Goal: Navigation & Orientation: Find specific page/section

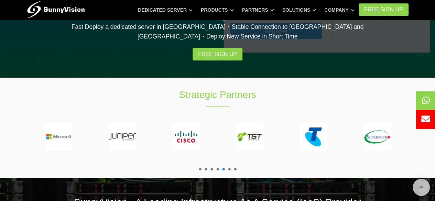
scroll to position [1202, 0]
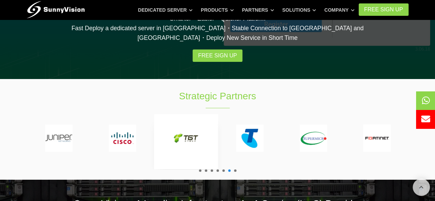
click at [247, 124] on img at bounding box center [249, 137] width 27 height 27
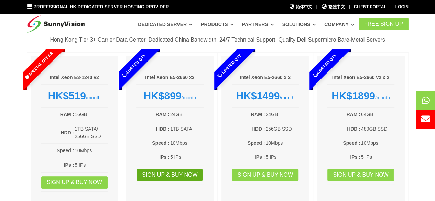
scroll to position [69, 0]
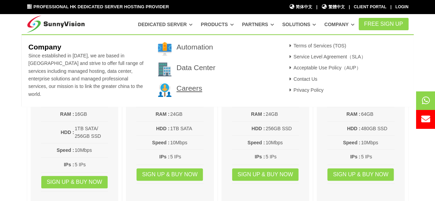
click at [186, 84] on link "Careers" at bounding box center [189, 88] width 26 height 8
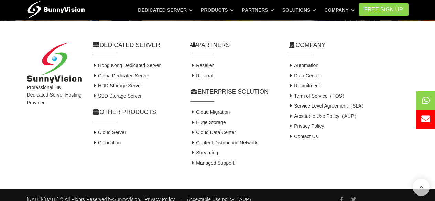
scroll to position [280, 0]
click at [116, 93] on link "SSD Storage Server" at bounding box center [116, 95] width 49 height 5
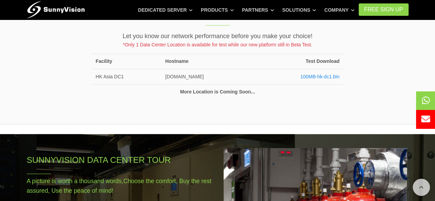
scroll to position [515, 0]
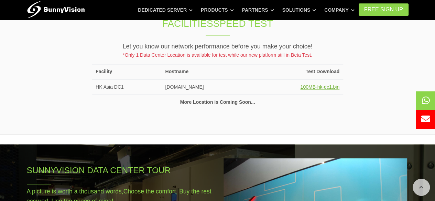
click at [311, 84] on link "100MB-hk-dc1.bin" at bounding box center [319, 86] width 39 height 5
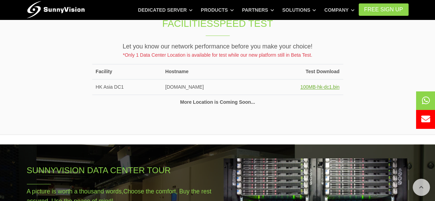
click at [316, 84] on link "100MB-hk-dc1.bin" at bounding box center [319, 86] width 39 height 5
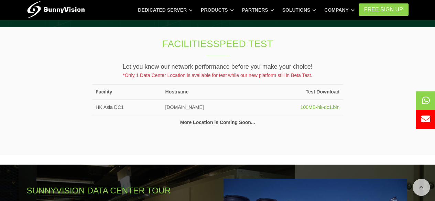
scroll to position [481, 0]
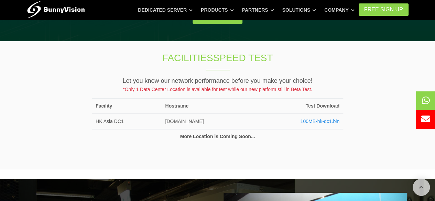
click at [335, 114] on td "100MB-hk-dc1.bin" at bounding box center [296, 121] width 91 height 15
click at [333, 119] on link "100MB-hk-dc1.bin" at bounding box center [319, 121] width 39 height 5
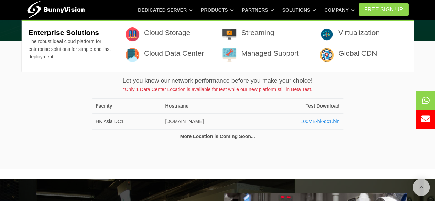
click at [180, 37] on h3 "Cloud Storage" at bounding box center [178, 32] width 68 height 10
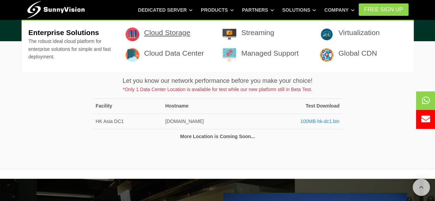
click at [180, 35] on link "Cloud Storage" at bounding box center [167, 33] width 46 height 8
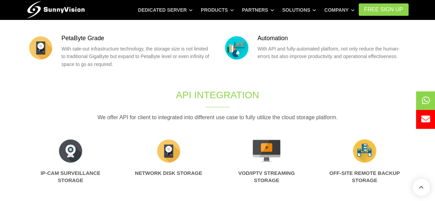
scroll to position [344, 0]
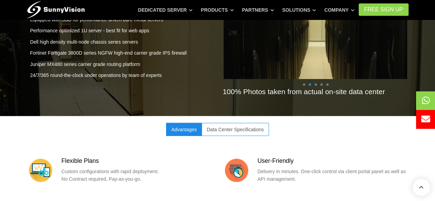
scroll to position [887, 0]
